Goal: Task Accomplishment & Management: Use online tool/utility

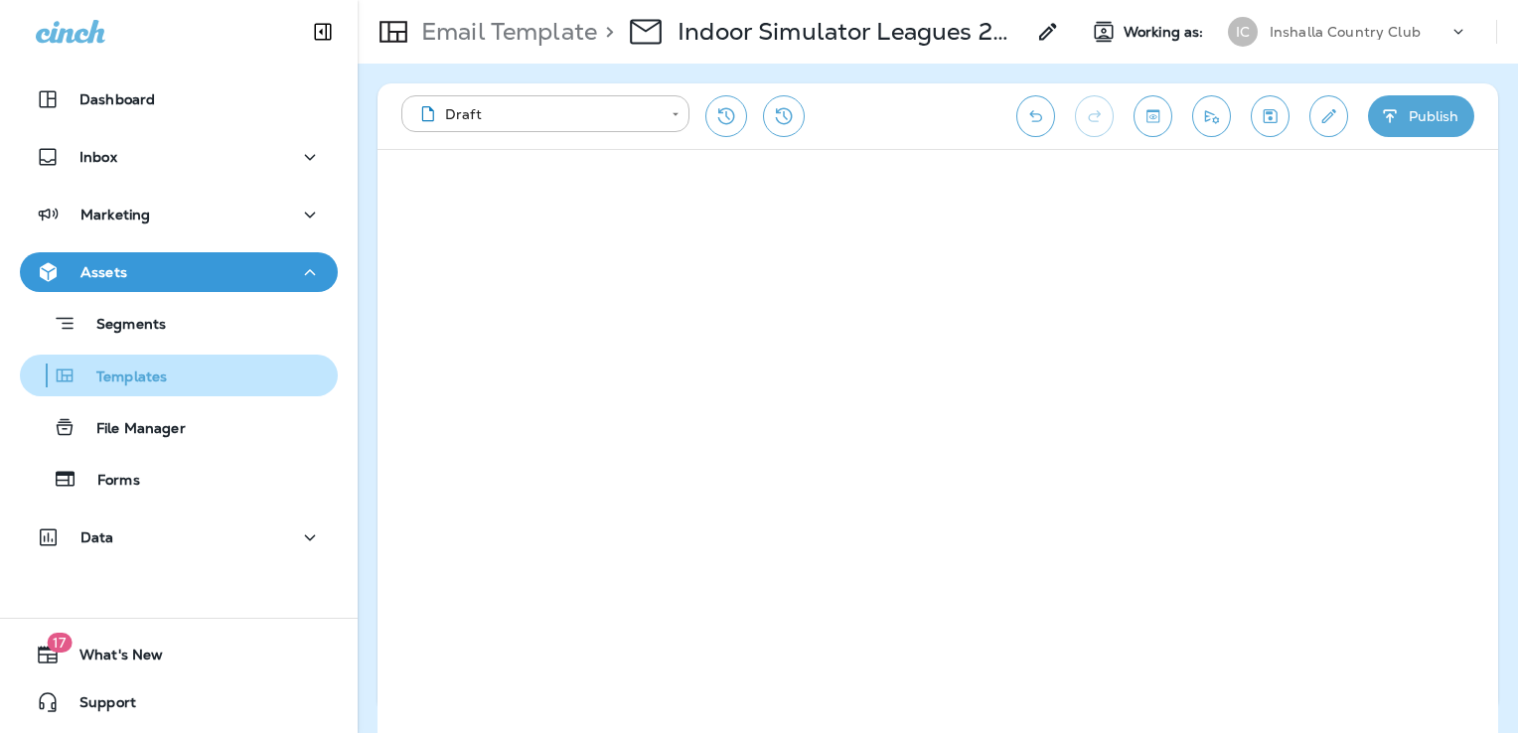
click at [187, 379] on div "Templates" at bounding box center [179, 376] width 302 height 30
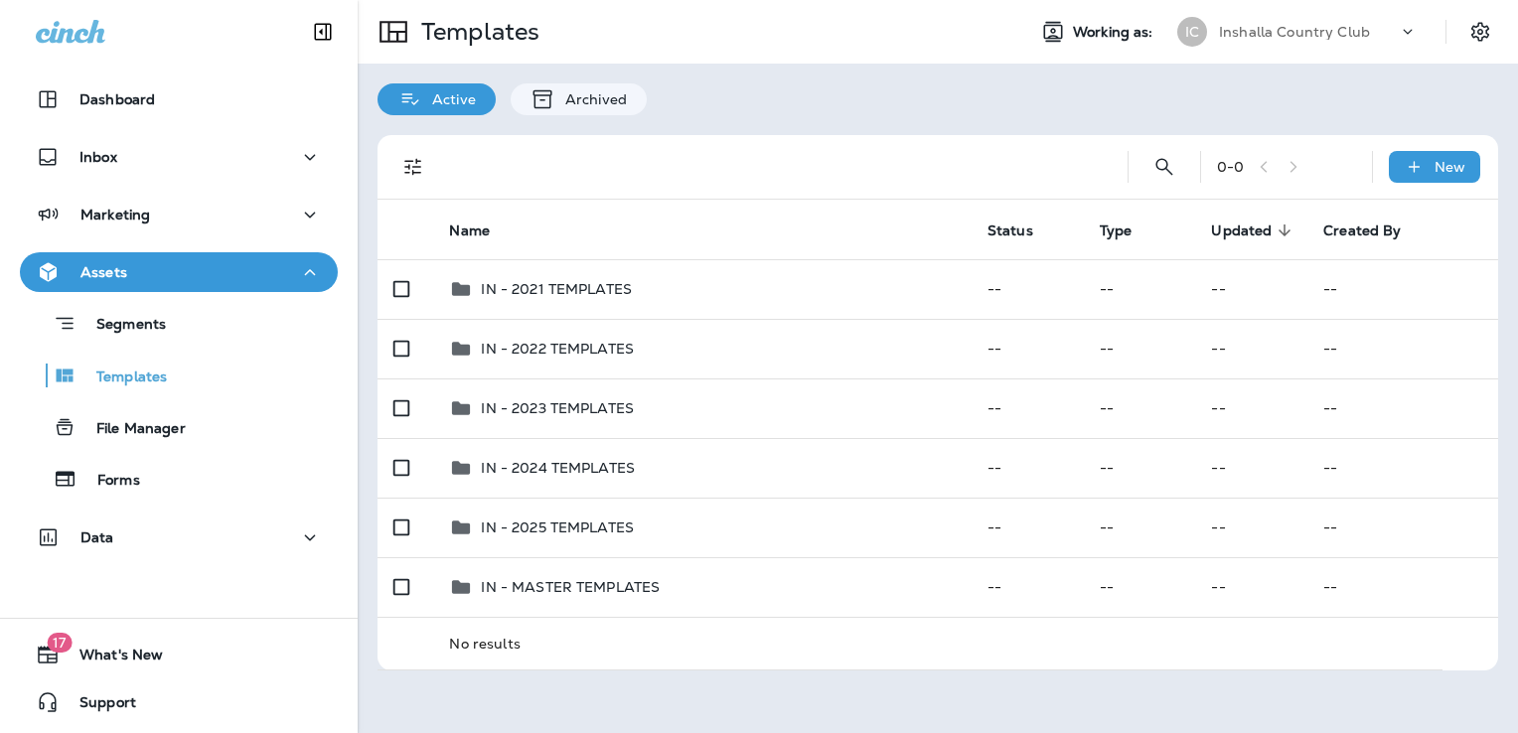
click at [1305, 41] on div "Inshalla Country Club" at bounding box center [1308, 32] width 179 height 30
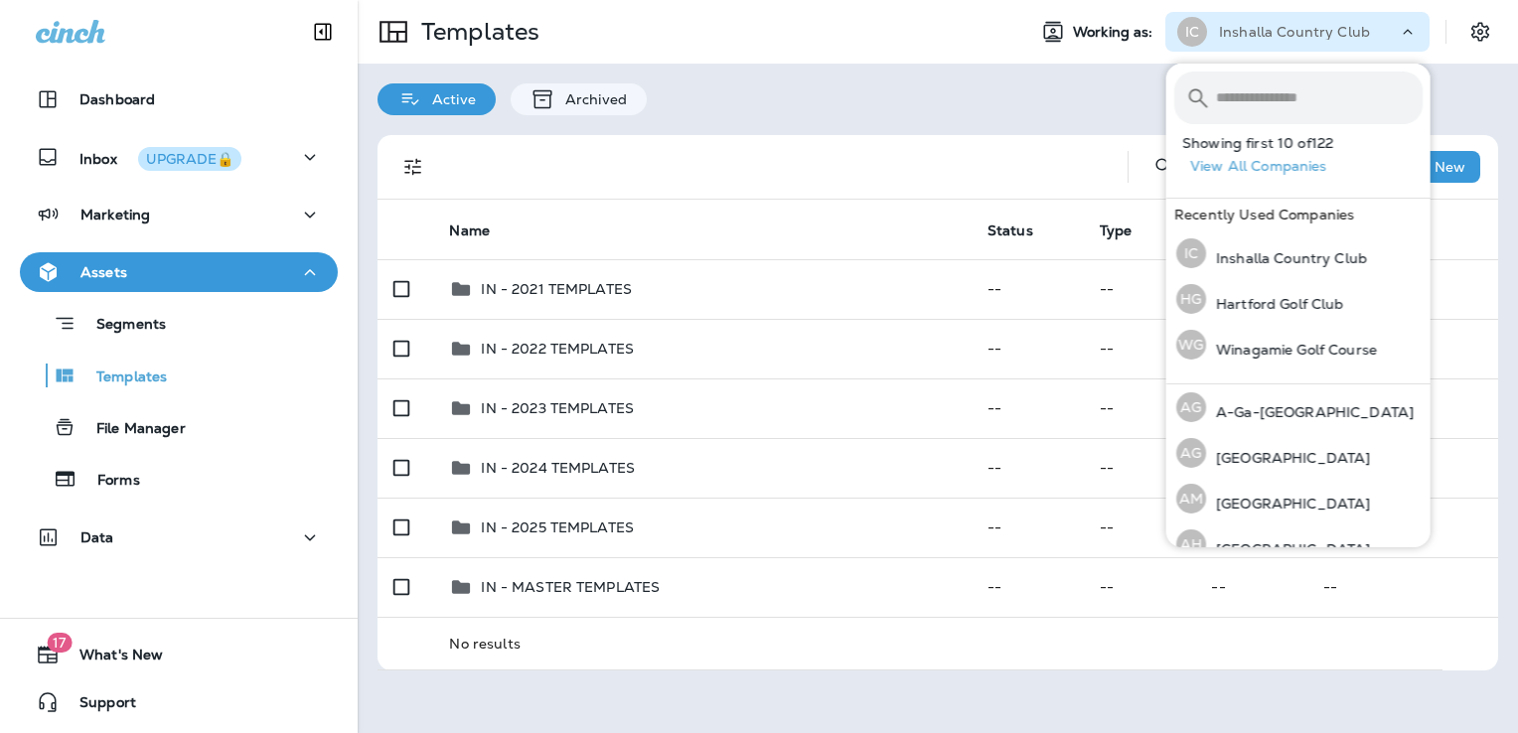
click at [1274, 102] on input "text" at bounding box center [1319, 98] width 207 height 53
click at [1266, 291] on div "[PERSON_NAME] Golf Club" at bounding box center [1260, 299] width 184 height 46
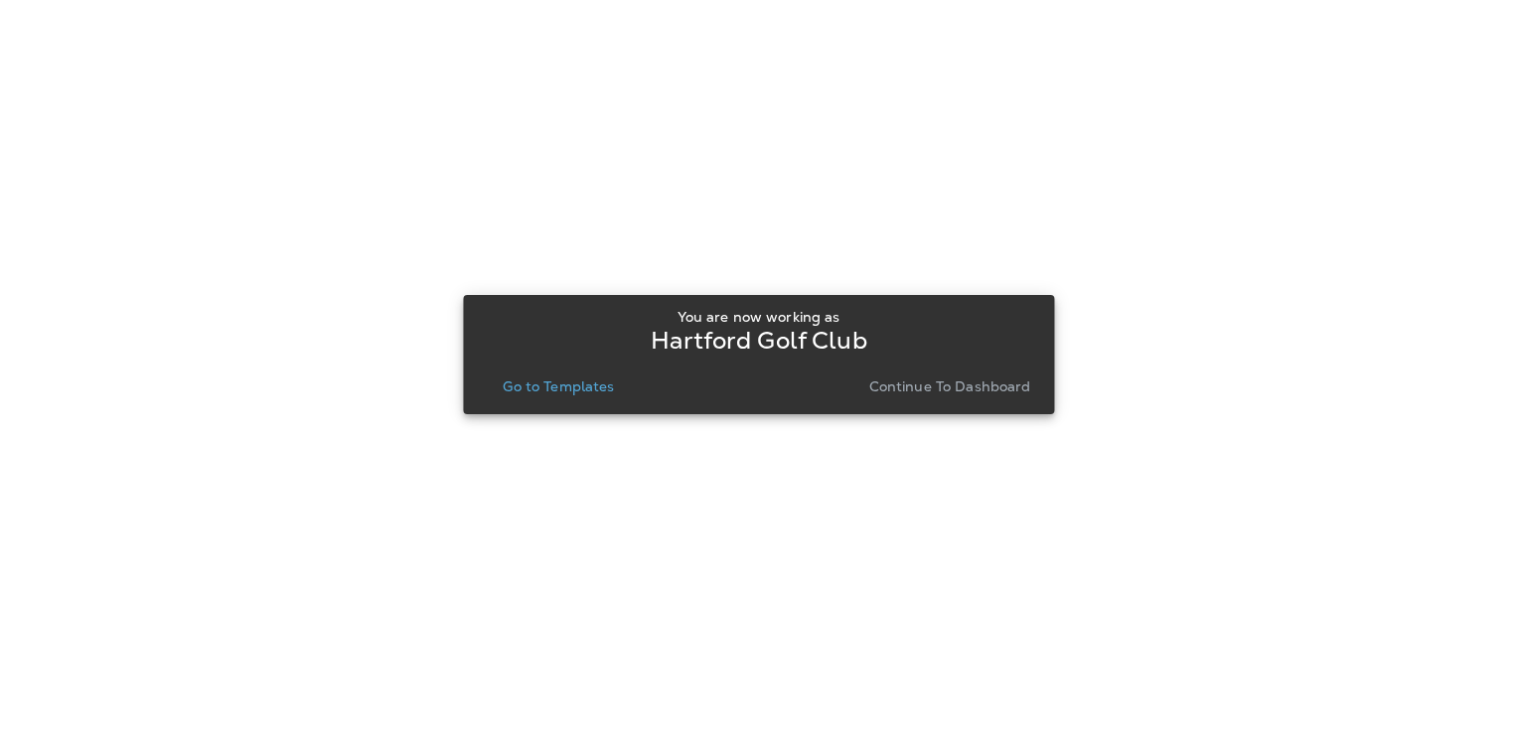
click at [580, 383] on p "Go to Templates" at bounding box center [558, 387] width 111 height 16
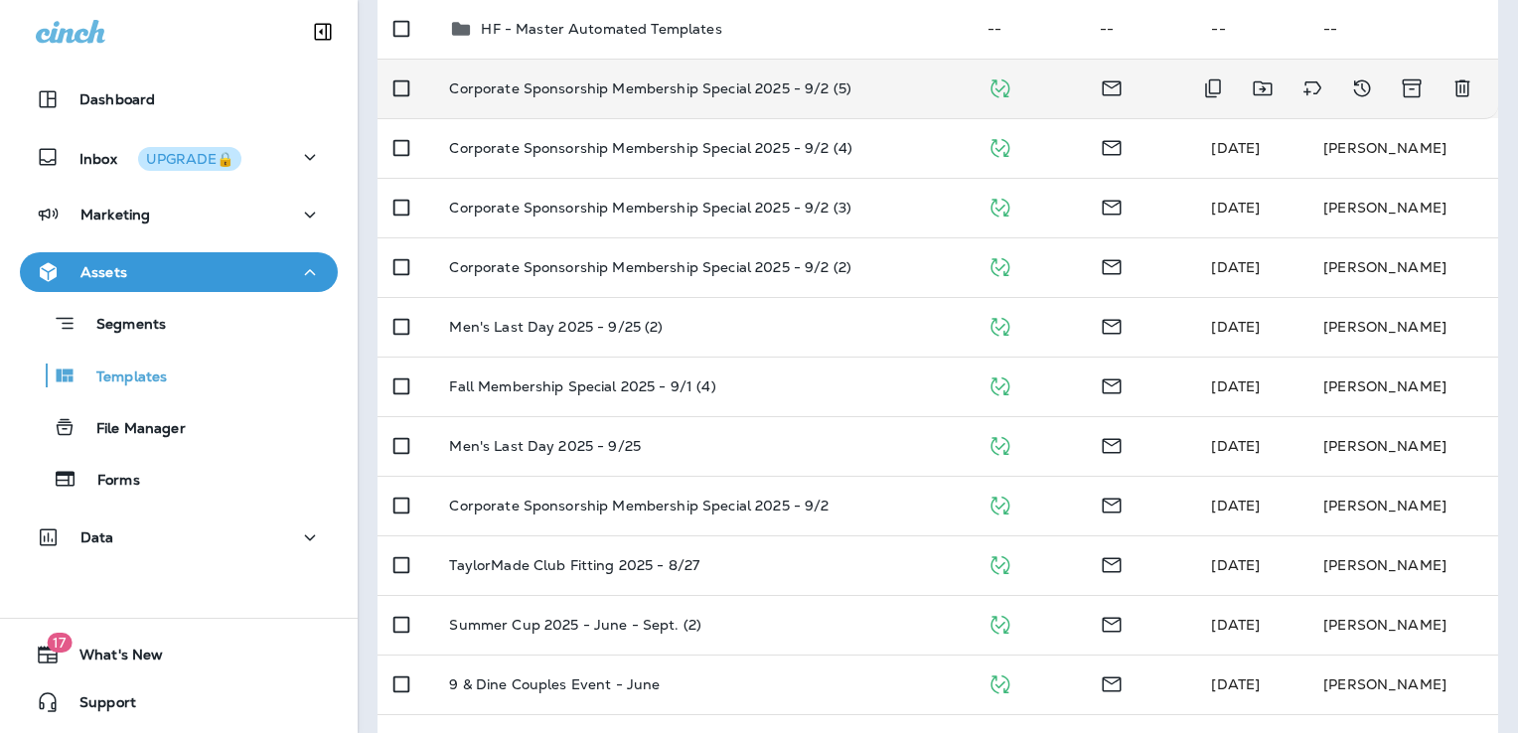
scroll to position [397, 0]
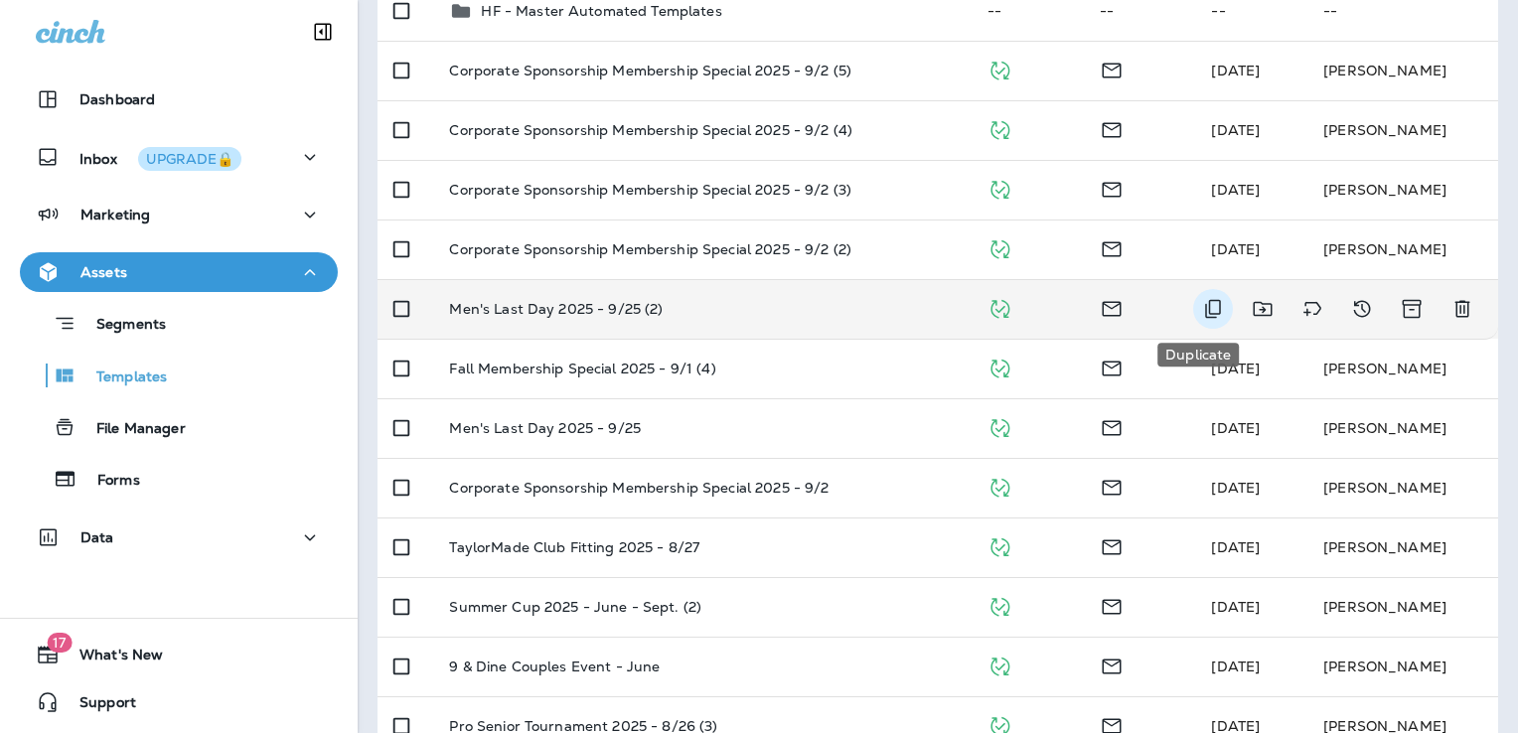
click at [1201, 311] on icon "Duplicate" at bounding box center [1213, 309] width 24 height 24
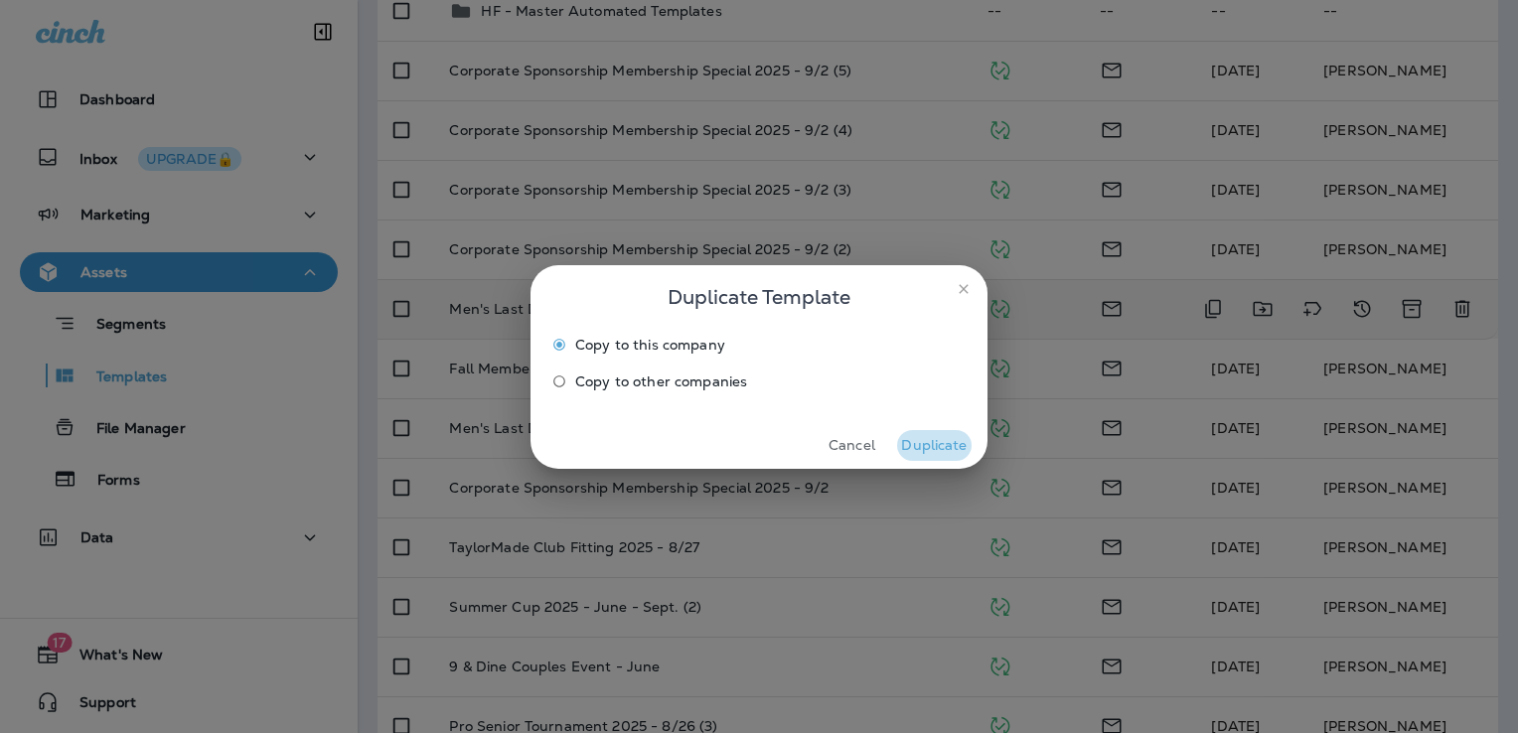
click at [942, 446] on button "Duplicate" at bounding box center [934, 445] width 75 height 31
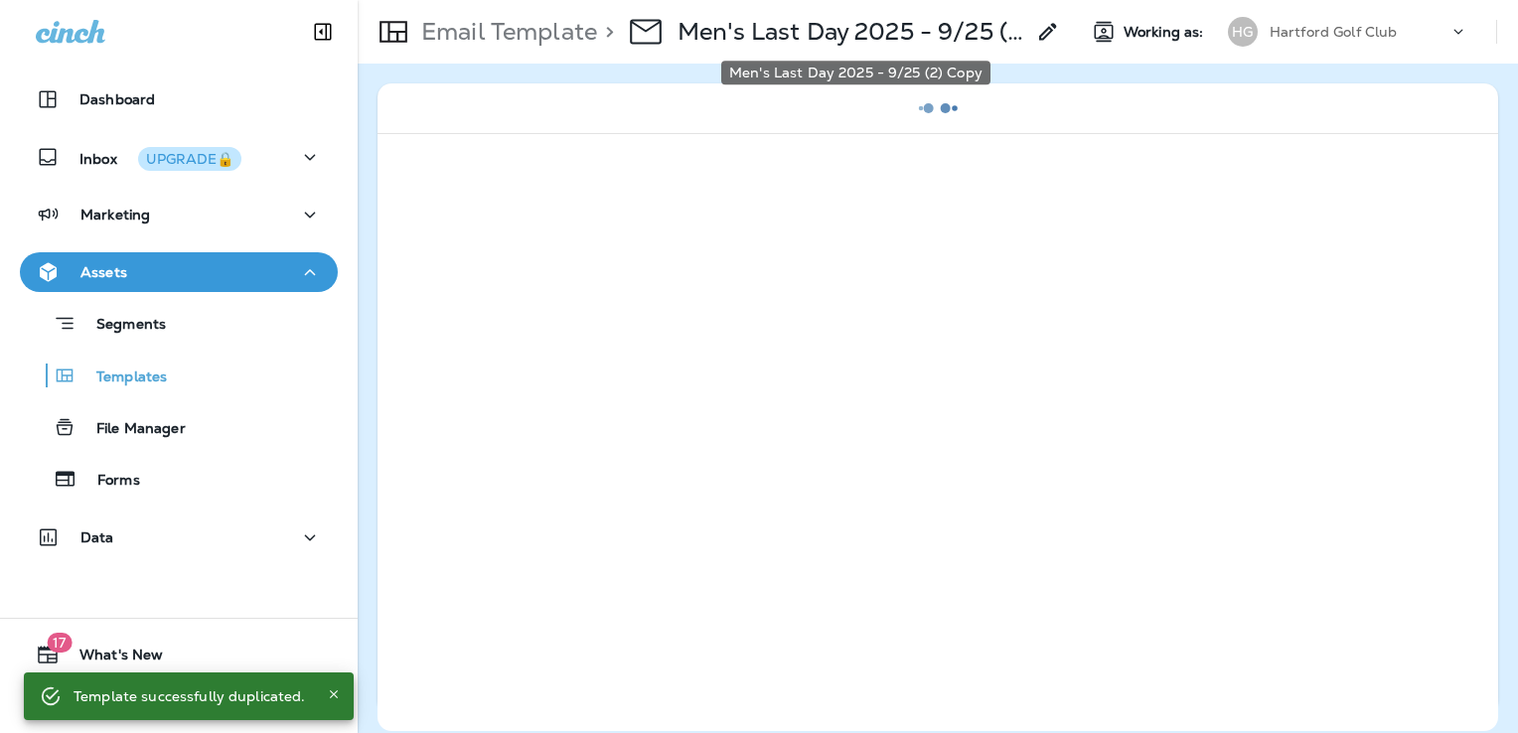
click at [922, 28] on p "Men's Last Day 2025 - 9/25 (2) Copy" at bounding box center [851, 32] width 347 height 30
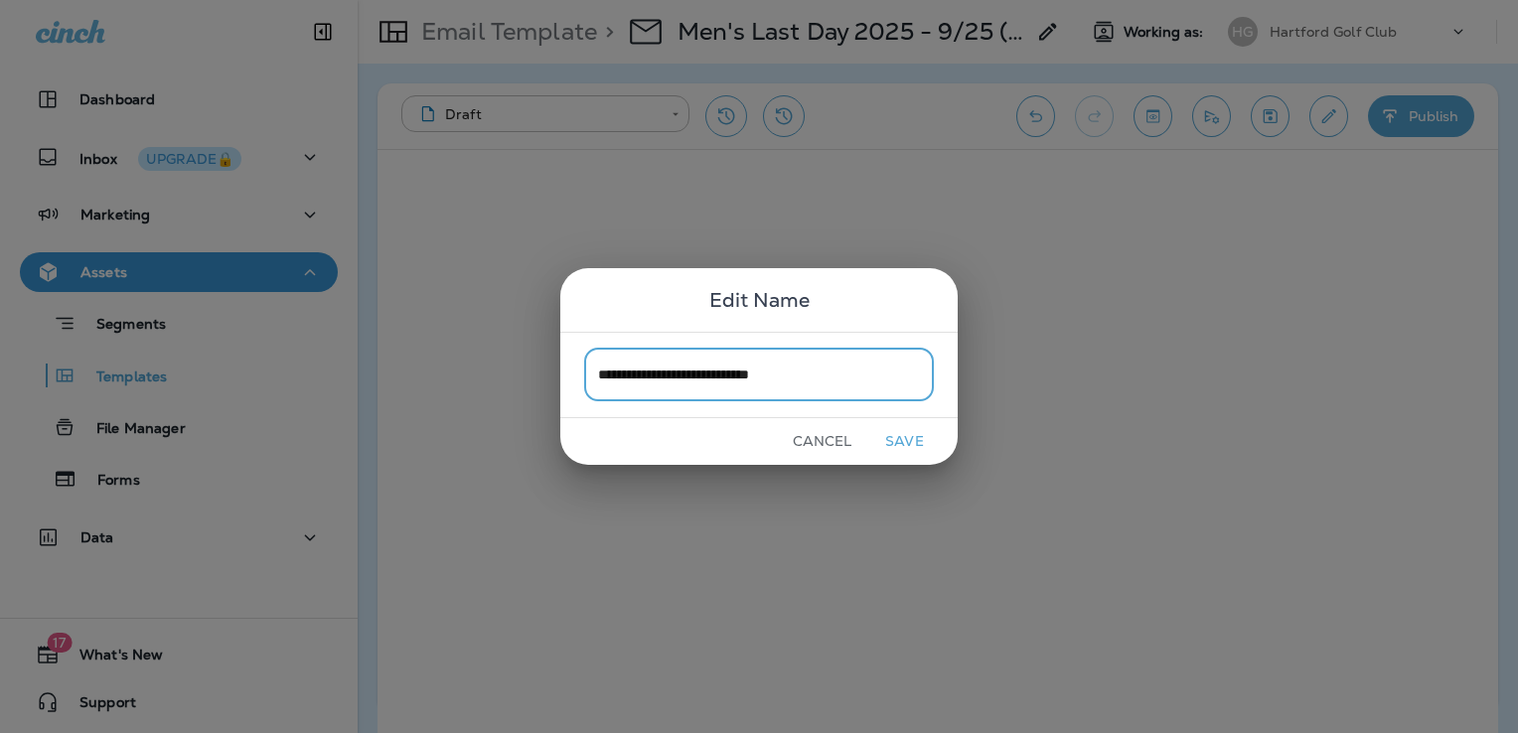
type input "**********"
click at [924, 437] on button "Save" at bounding box center [904, 441] width 75 height 31
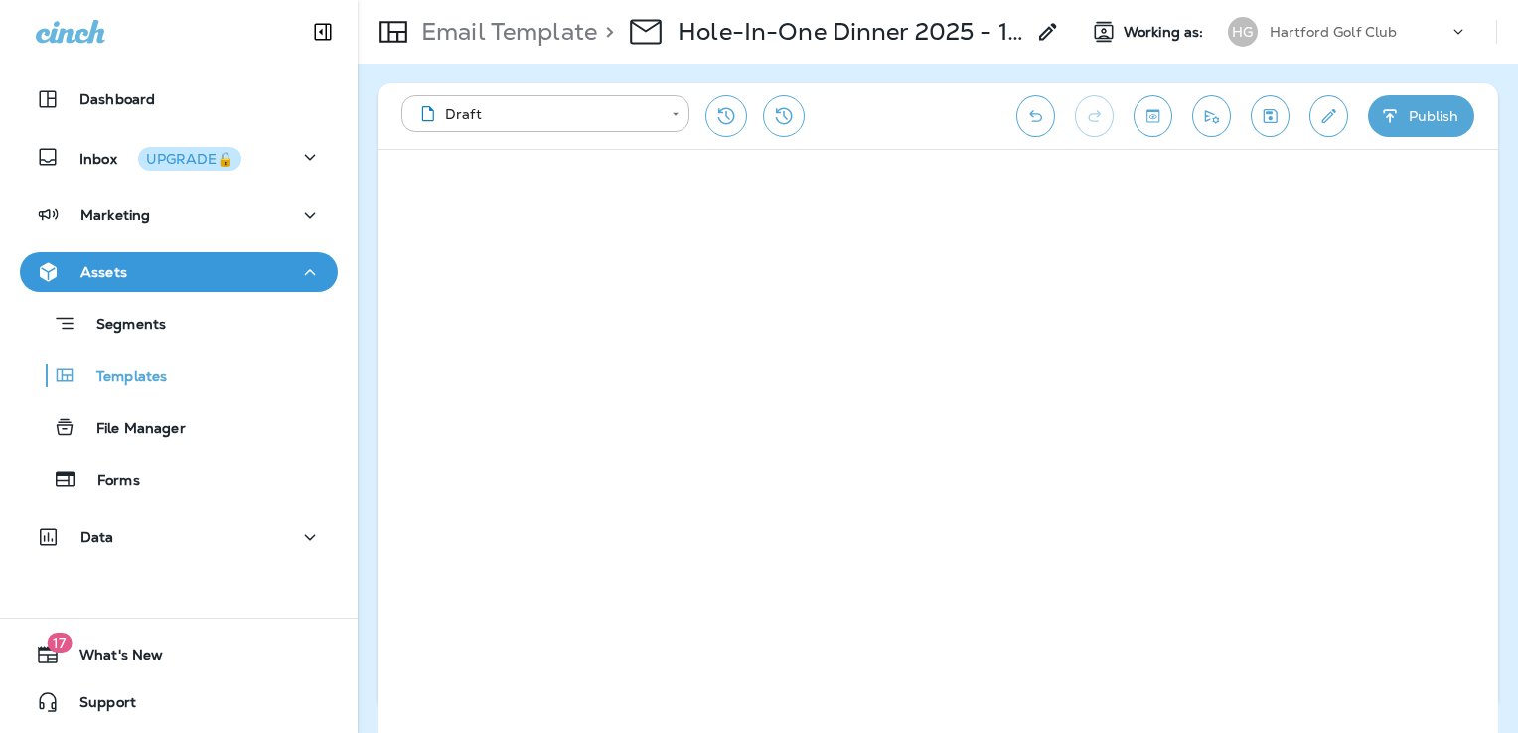
click at [1268, 113] on icon "Save" at bounding box center [1271, 116] width 14 height 14
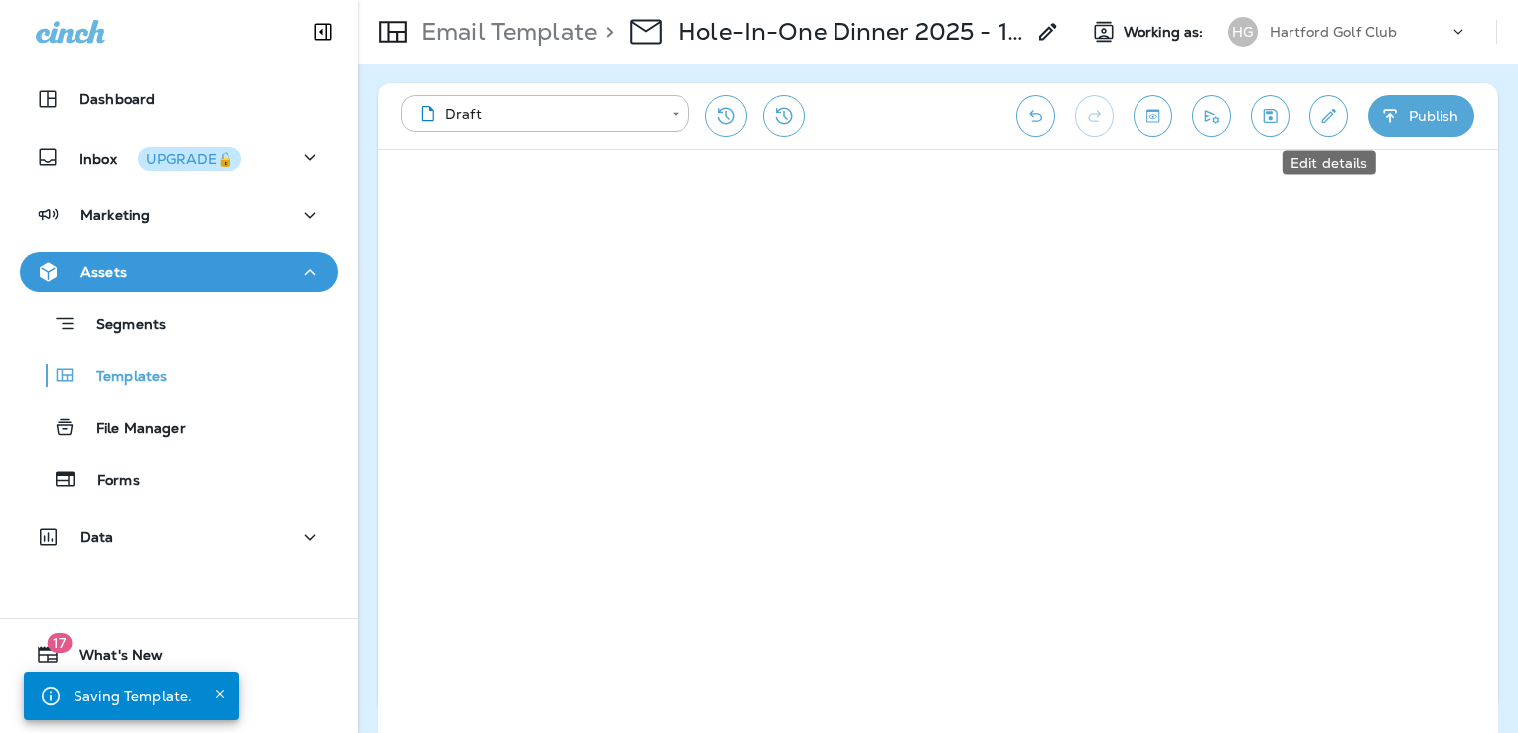
click at [1325, 129] on button "Edit details" at bounding box center [1328, 116] width 39 height 42
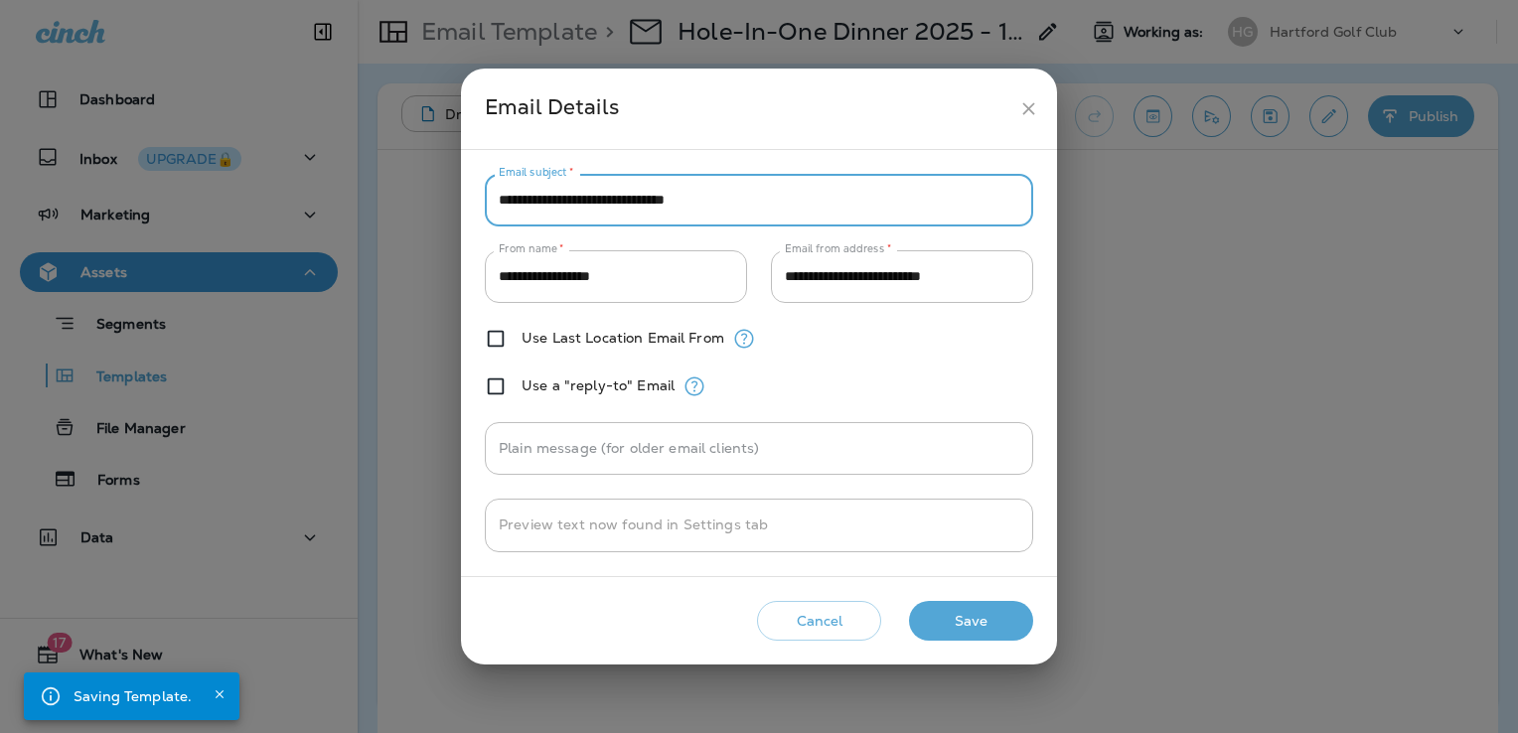
click at [771, 196] on input "**********" at bounding box center [759, 200] width 548 height 53
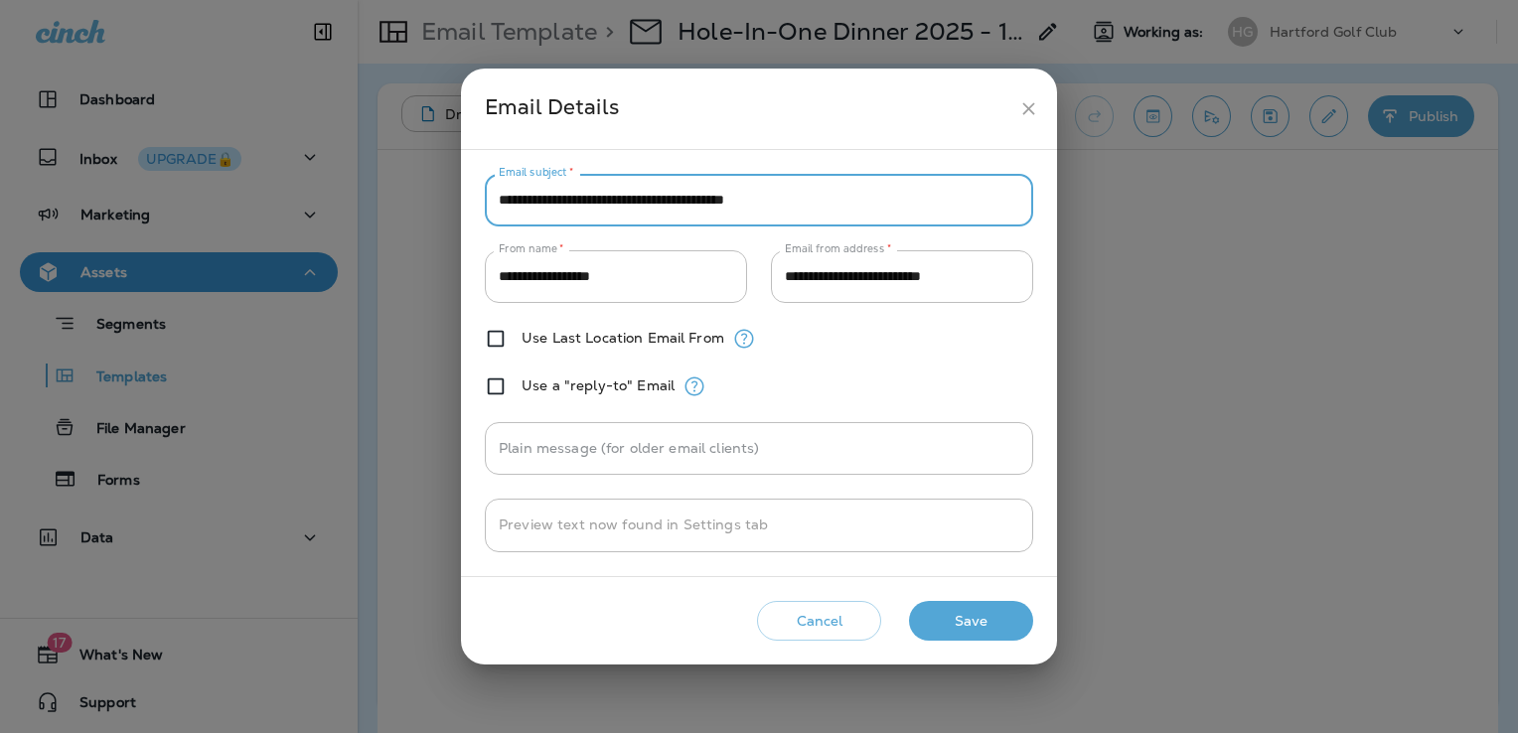
type input "**********"
click at [986, 614] on button "Save" at bounding box center [971, 621] width 124 height 41
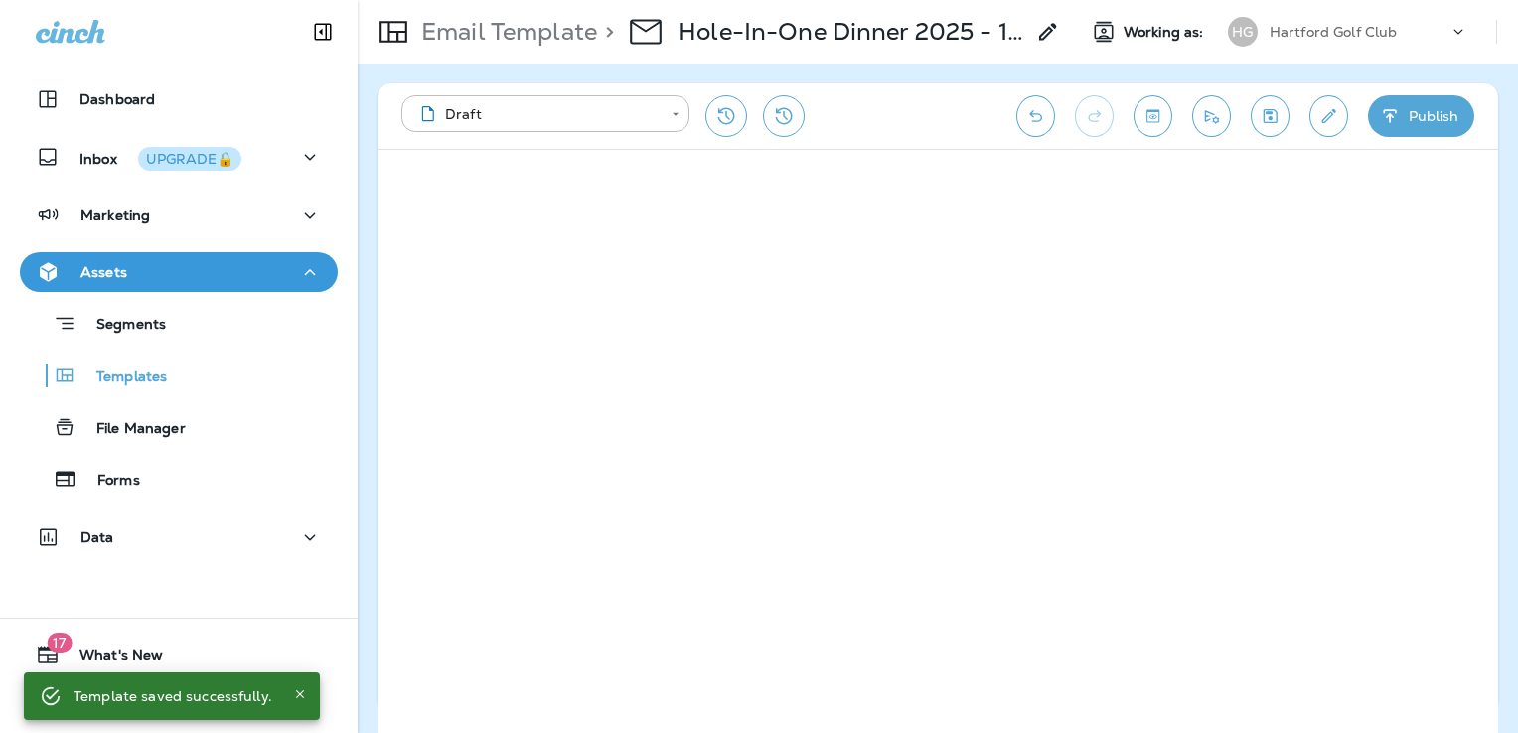
click at [1270, 113] on icon "Save" at bounding box center [1271, 116] width 14 height 14
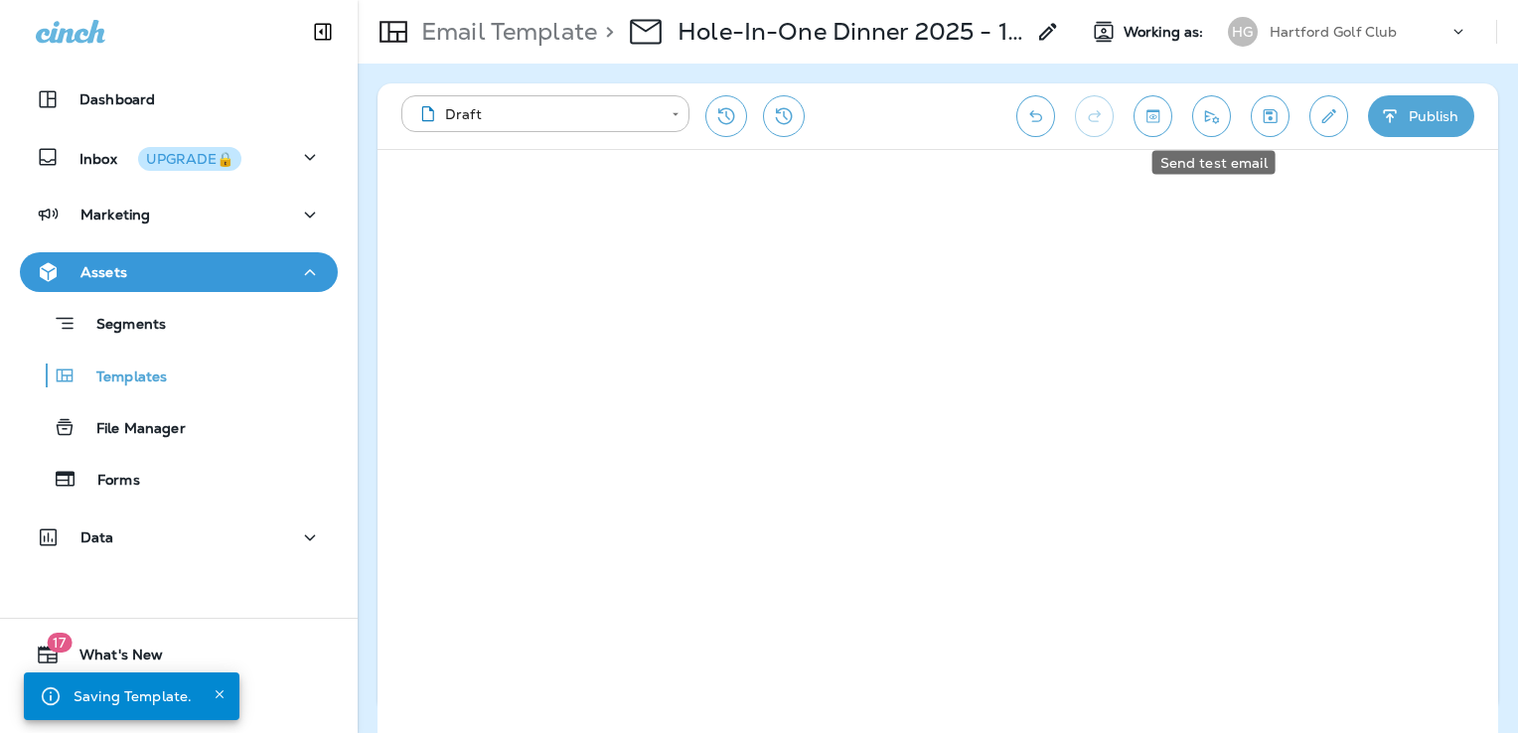
click at [1216, 109] on icon "Send test email" at bounding box center [1211, 116] width 21 height 20
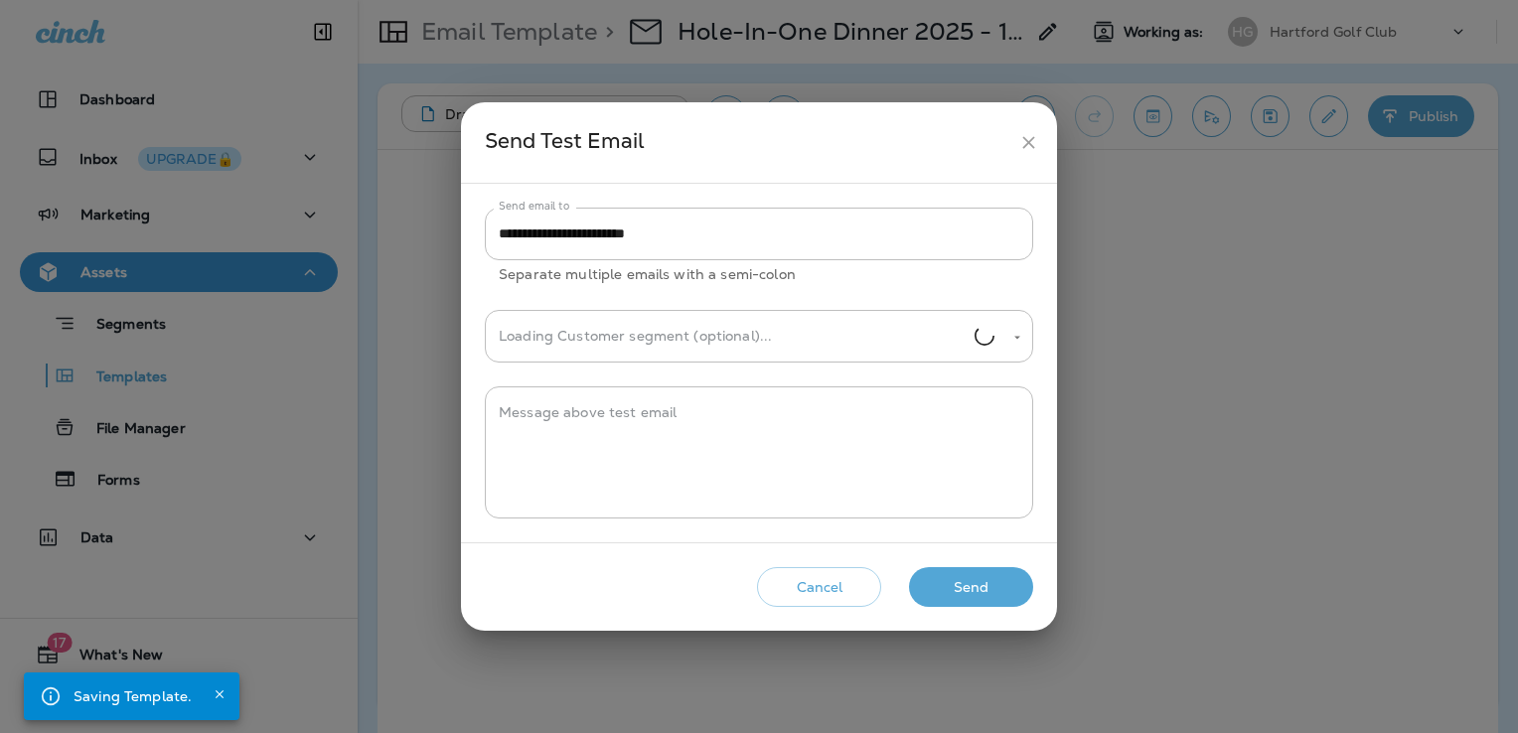
click at [989, 590] on button "Send" at bounding box center [971, 587] width 124 height 41
